Goal: Transaction & Acquisition: Purchase product/service

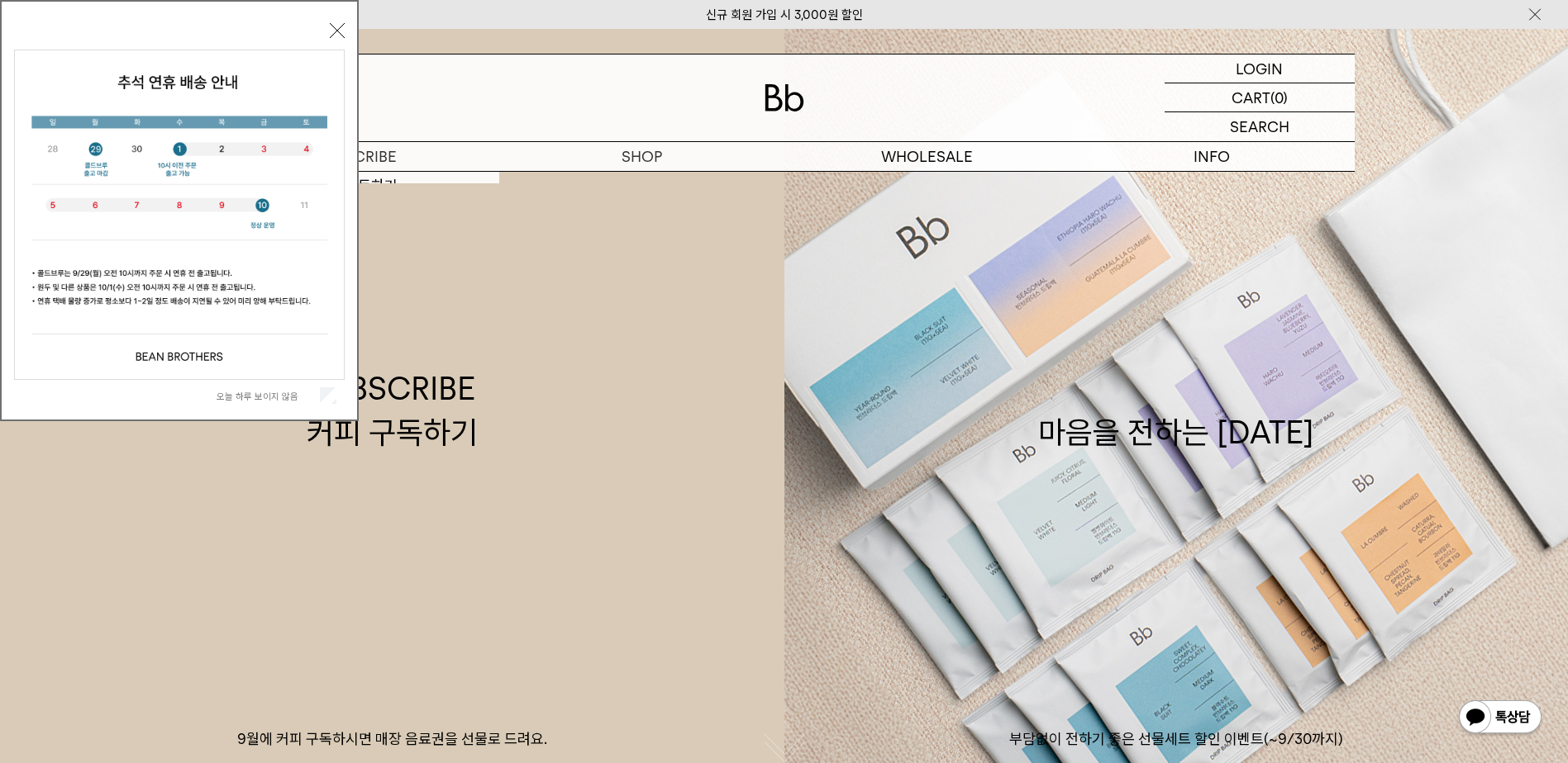
click at [326, 28] on div "오늘 하루 보이지 않음 닫기" at bounding box center [180, 214] width 330 height 393
click at [334, 27] on button "닫기" at bounding box center [337, 30] width 15 height 15
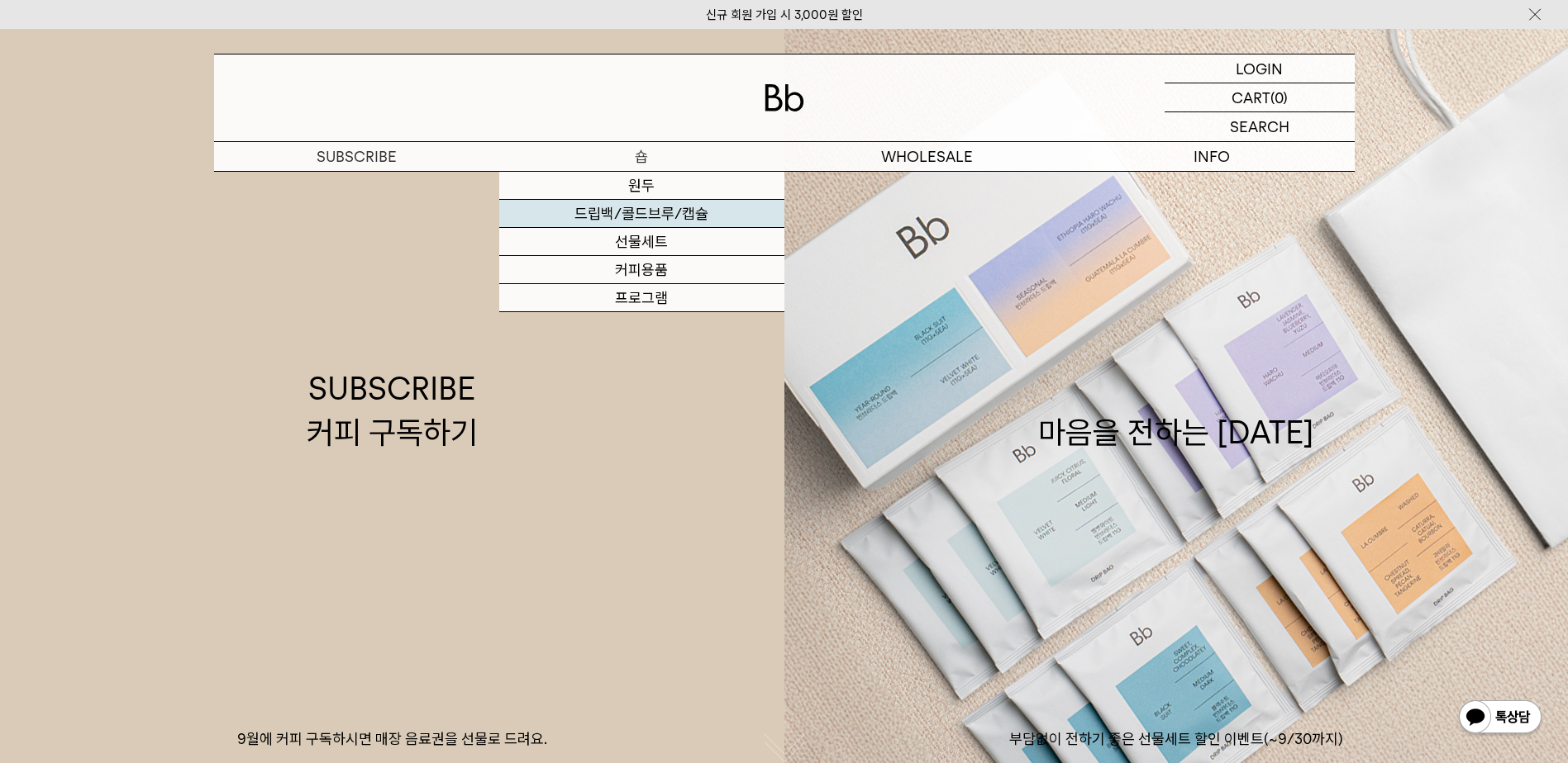
click at [665, 211] on link "드립백/콜드브루/캡슐" at bounding box center [641, 213] width 285 height 28
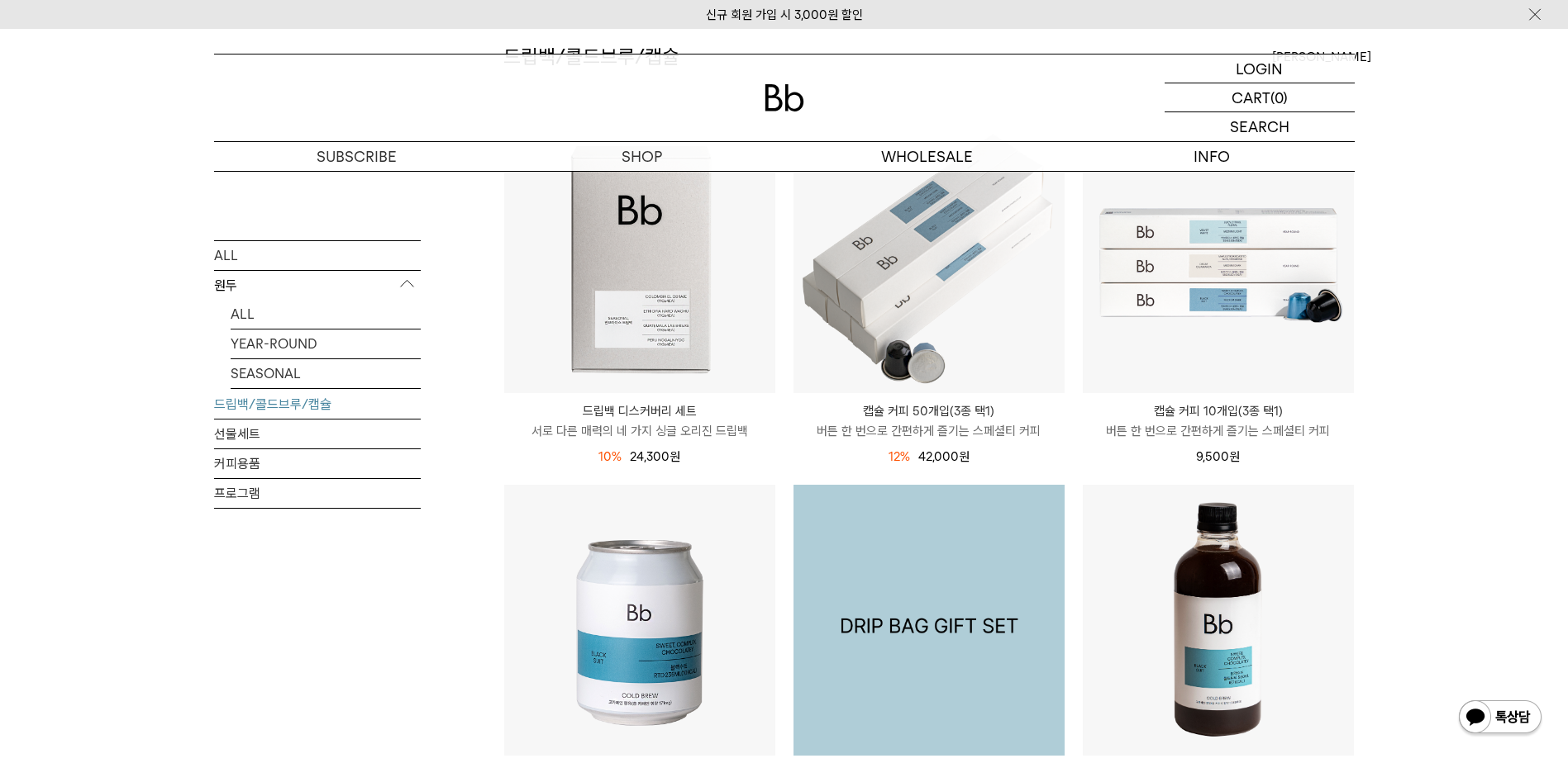
scroll to position [165, 0]
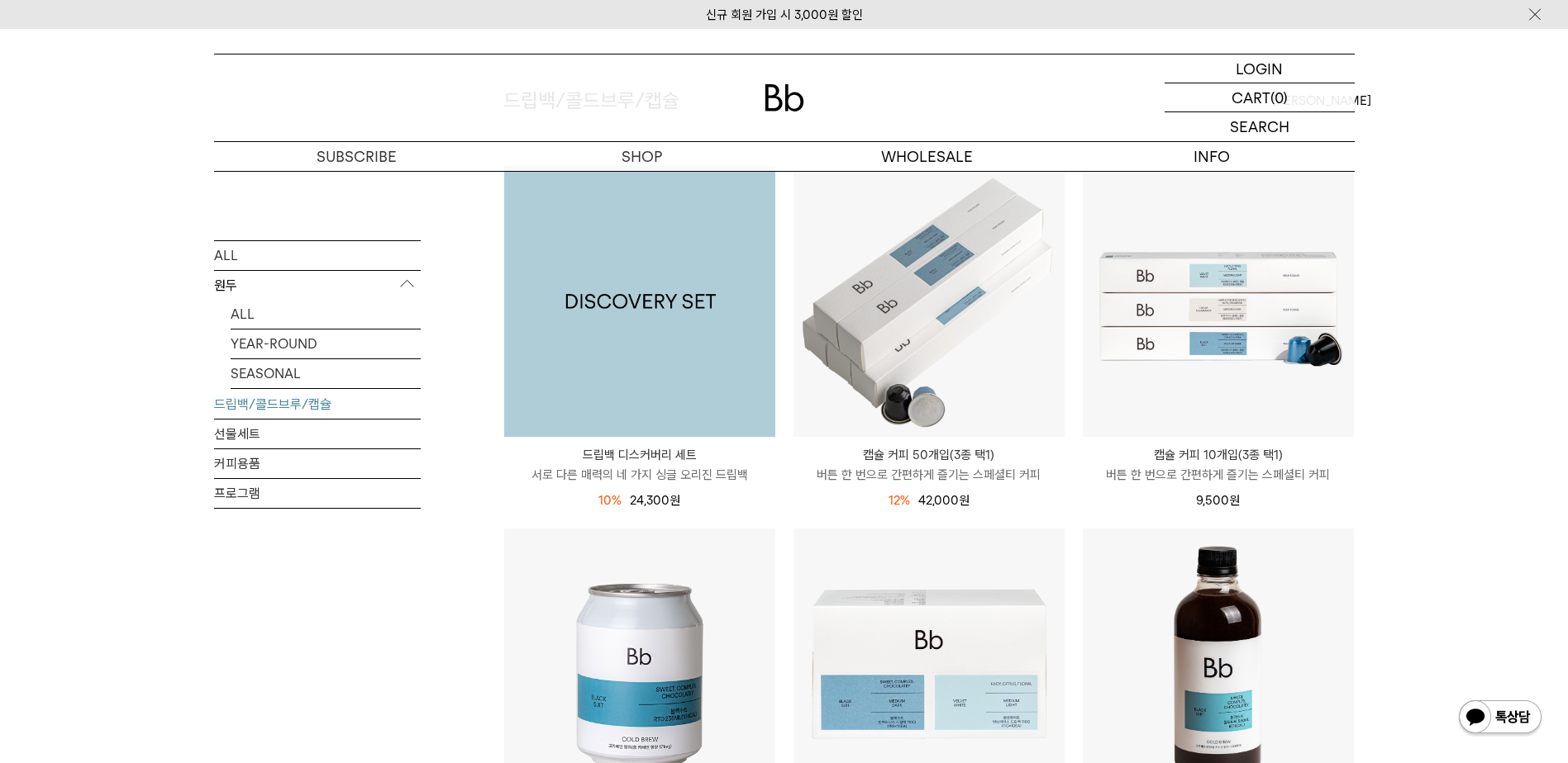
click at [616, 287] on img at bounding box center [640, 301] width 271 height 271
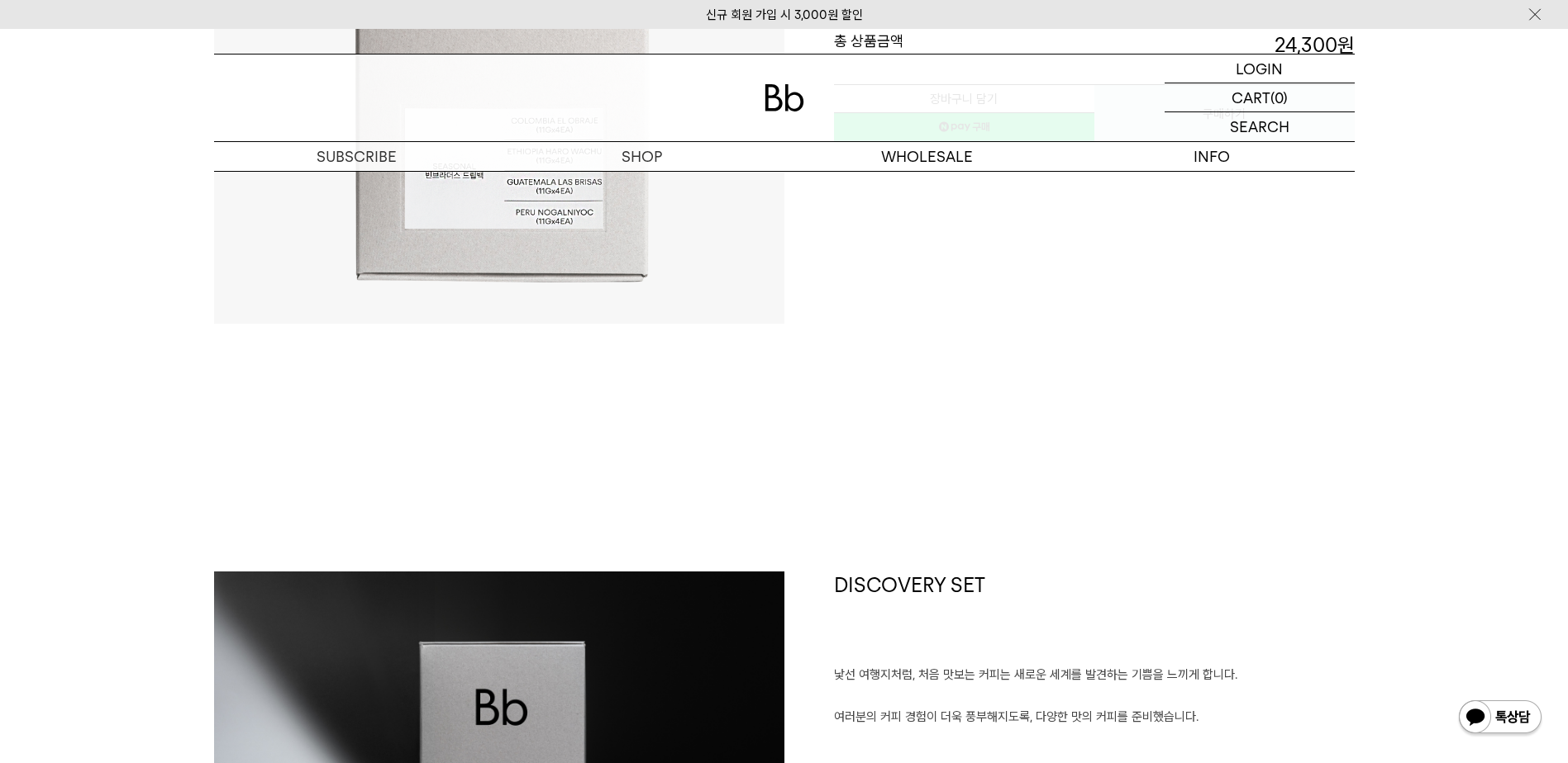
scroll to position [330, 0]
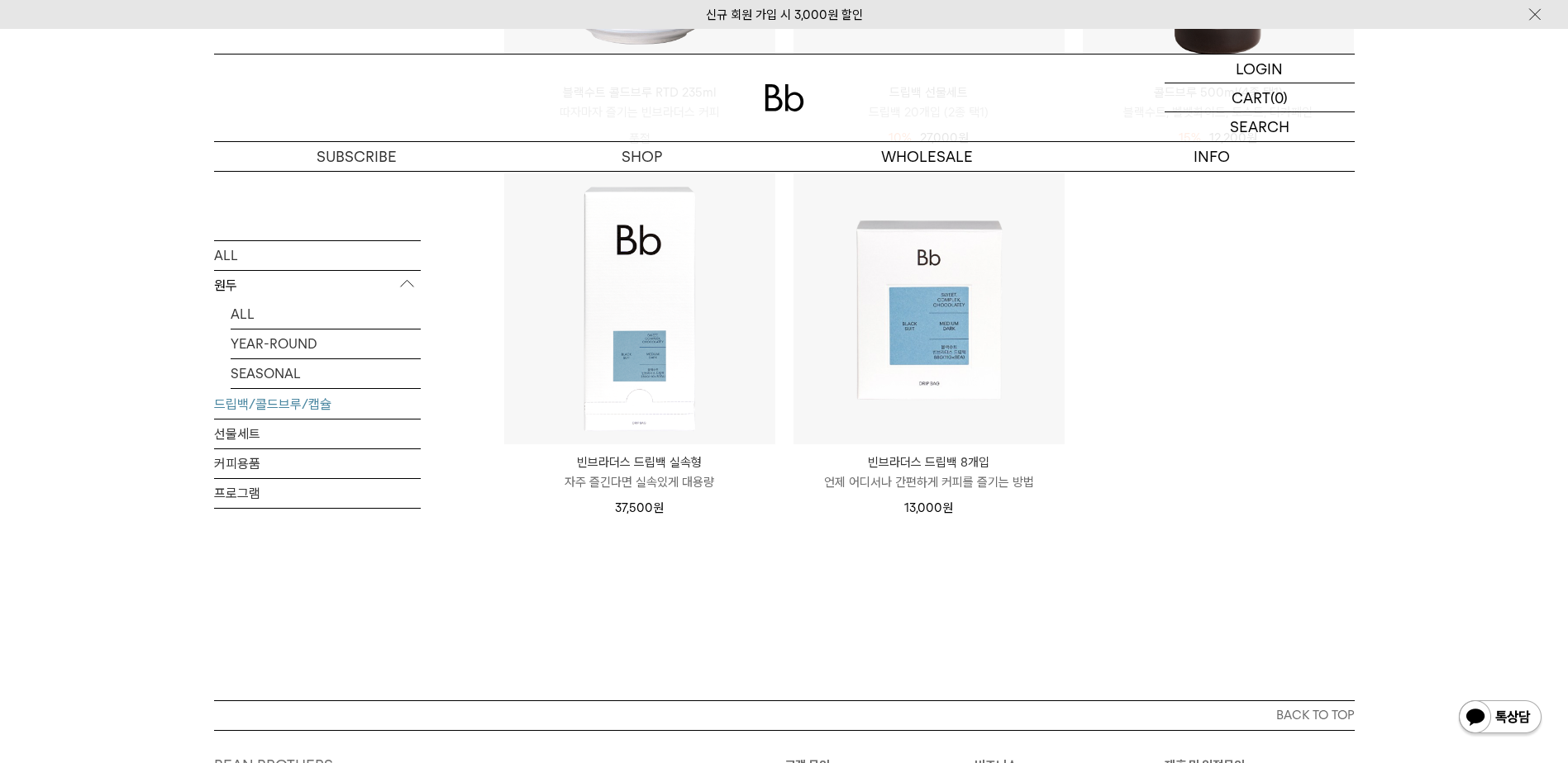
scroll to position [909, 0]
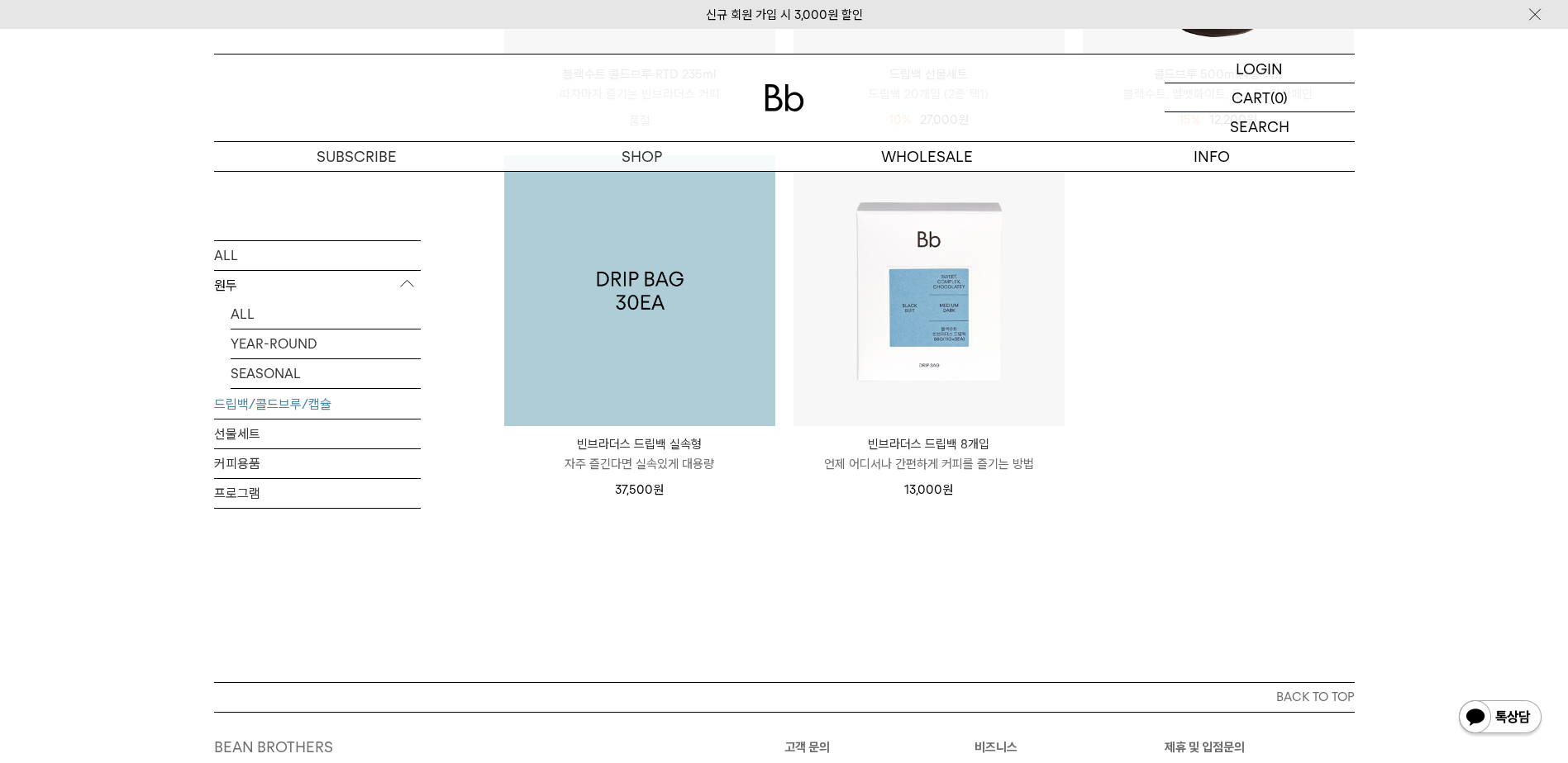
click at [633, 350] on img at bounding box center [640, 290] width 271 height 271
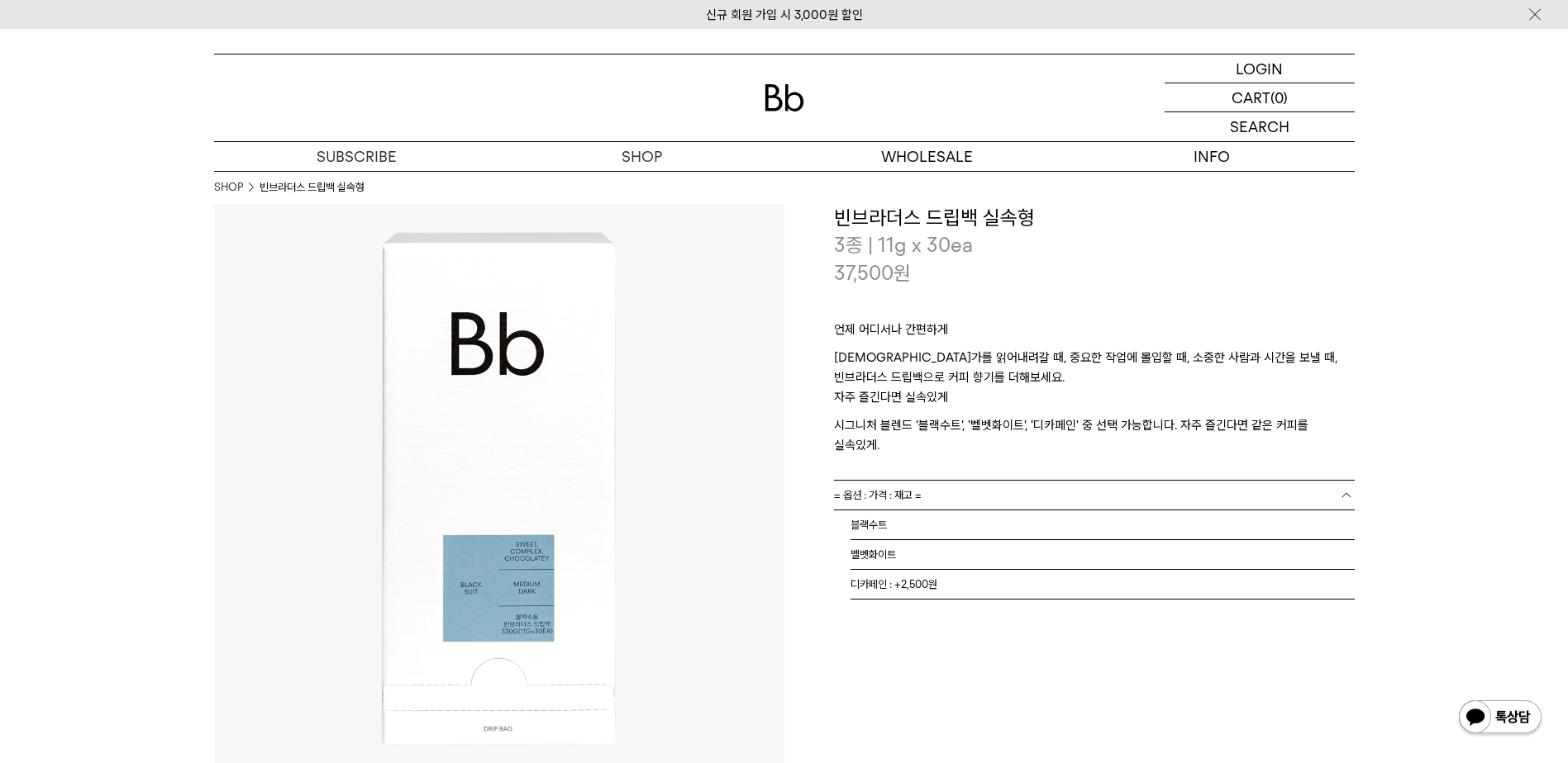
click at [878, 481] on span "= 옵션 : 가격 : 재고 =" at bounding box center [877, 495] width 87 height 29
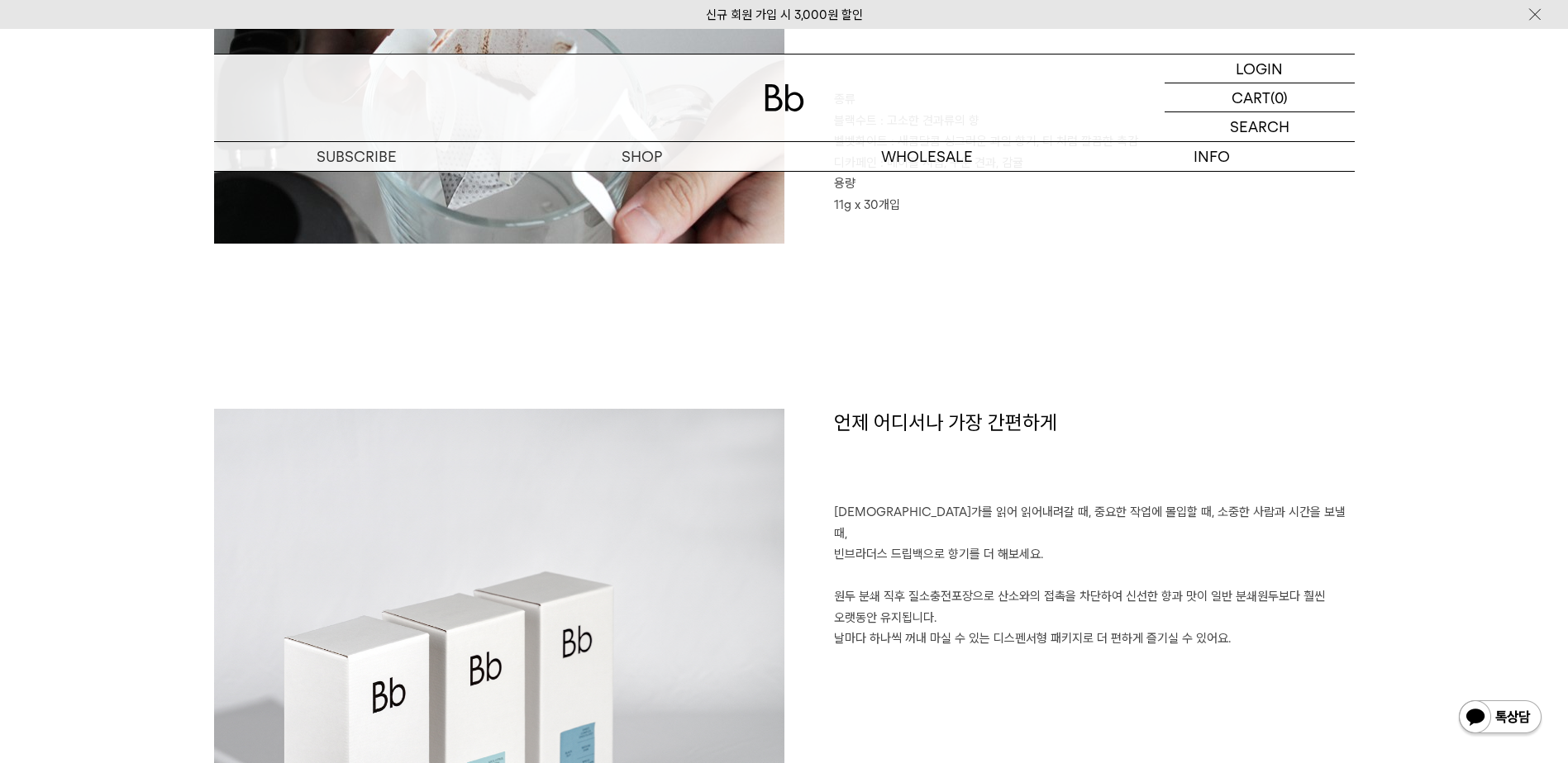
scroll to position [827, 0]
